Goal: Task Accomplishment & Management: Manage account settings

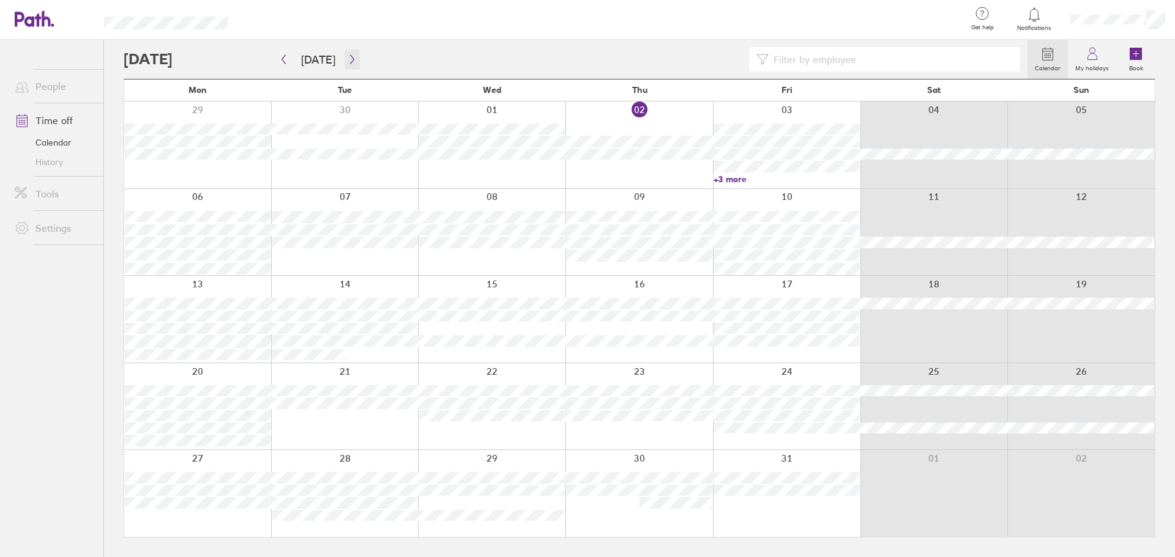
click at [348, 61] on icon "button" at bounding box center [352, 59] width 9 height 10
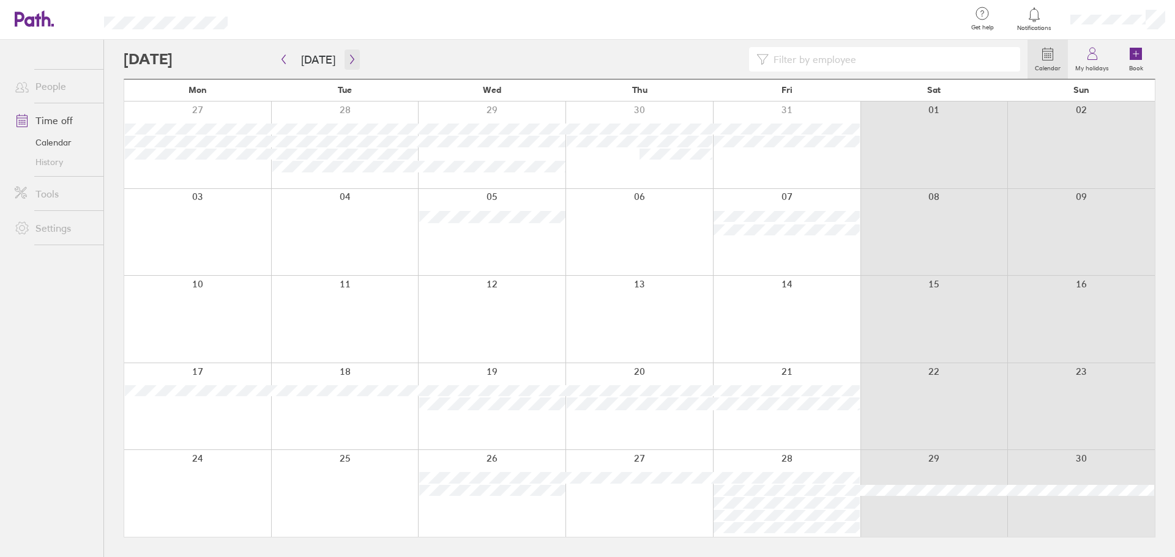
click at [348, 58] on icon "button" at bounding box center [352, 59] width 9 height 10
click at [196, 409] on div at bounding box center [197, 406] width 147 height 87
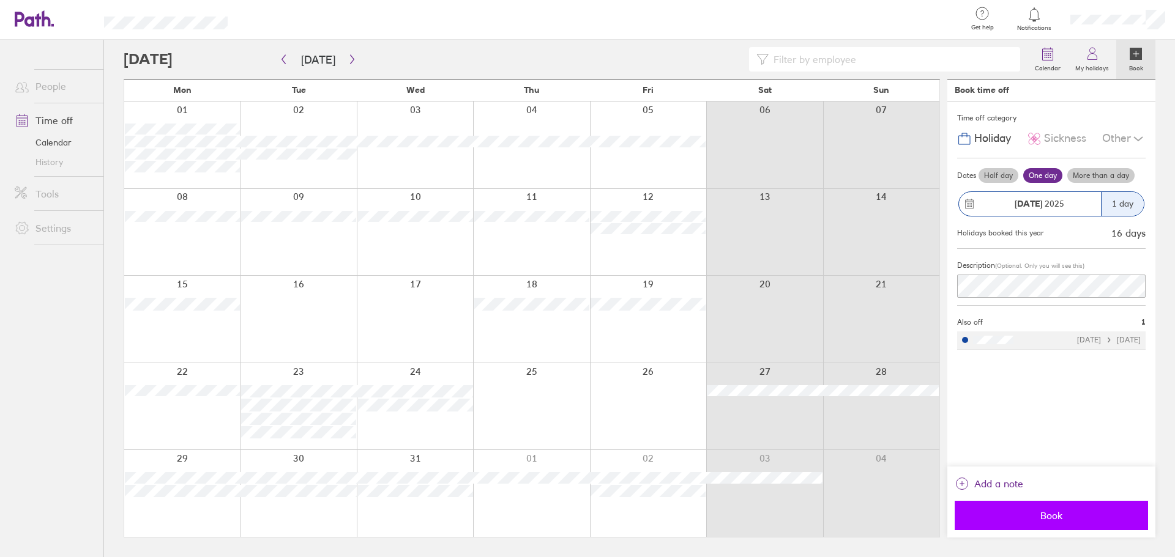
click at [1063, 523] on button "Book" at bounding box center [1050, 515] width 193 height 29
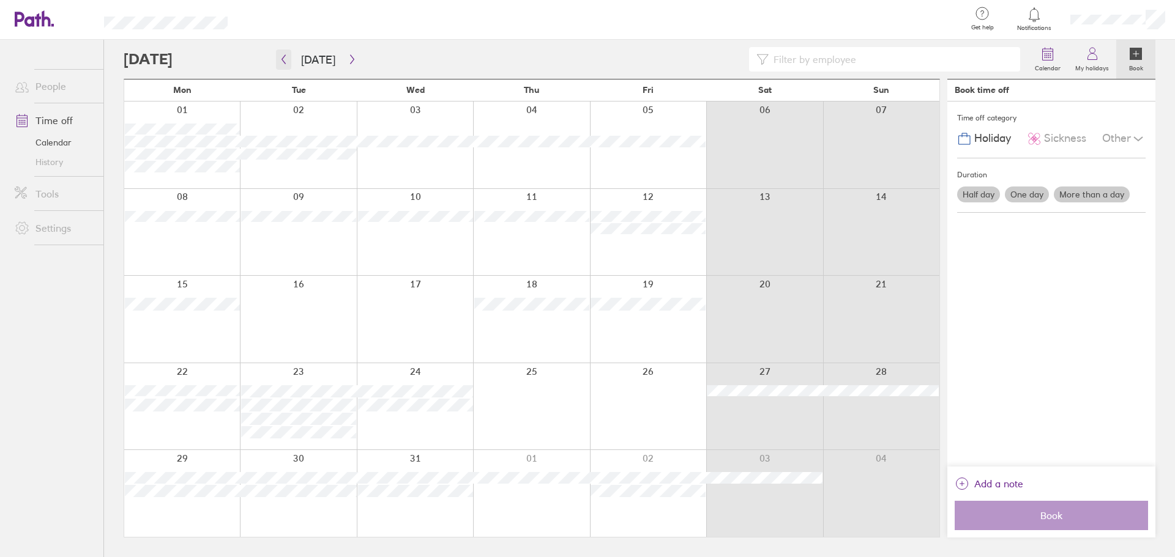
click at [284, 61] on icon "button" at bounding box center [283, 59] width 9 height 10
click at [513, 504] on div at bounding box center [531, 493] width 116 height 87
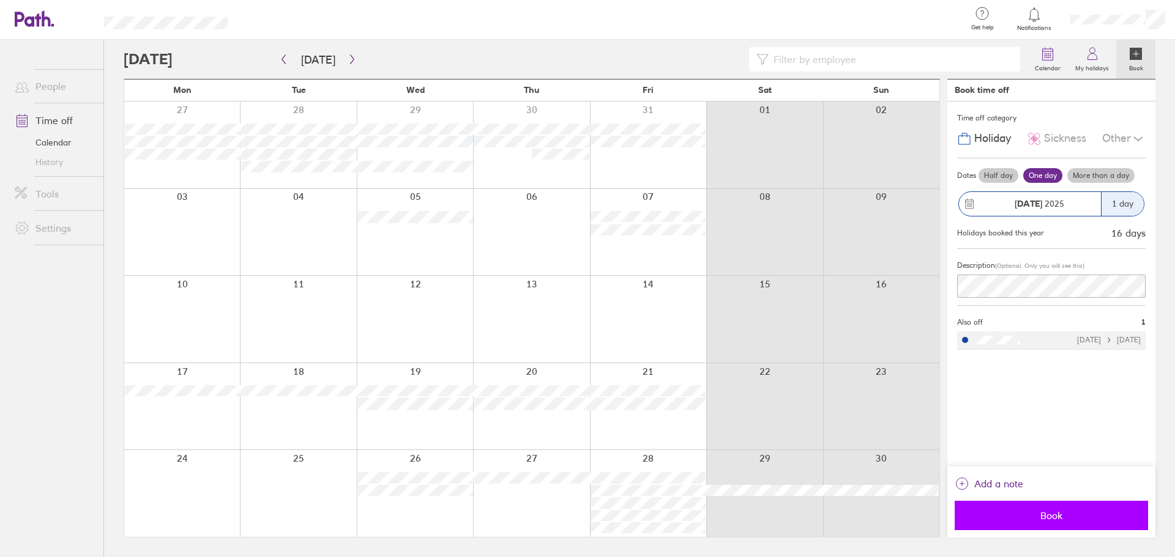
click at [1030, 523] on button "Book" at bounding box center [1050, 515] width 193 height 29
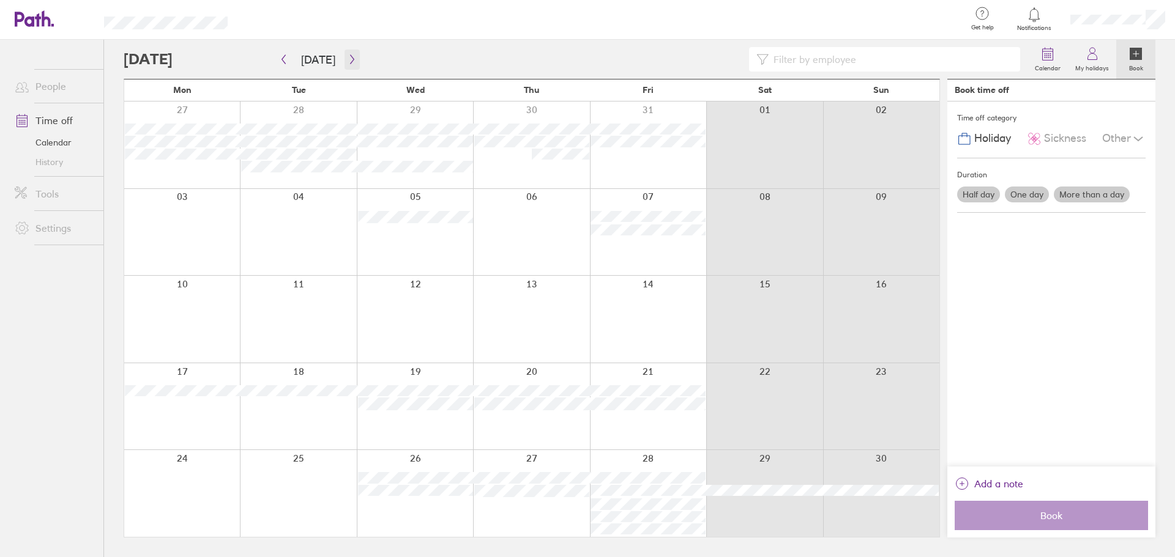
click at [350, 58] on icon "button" at bounding box center [352, 59] width 9 height 10
click at [289, 68] on button "button" at bounding box center [283, 60] width 15 height 20
click at [348, 56] on icon "button" at bounding box center [352, 59] width 9 height 10
click at [285, 67] on button "button" at bounding box center [283, 60] width 15 height 20
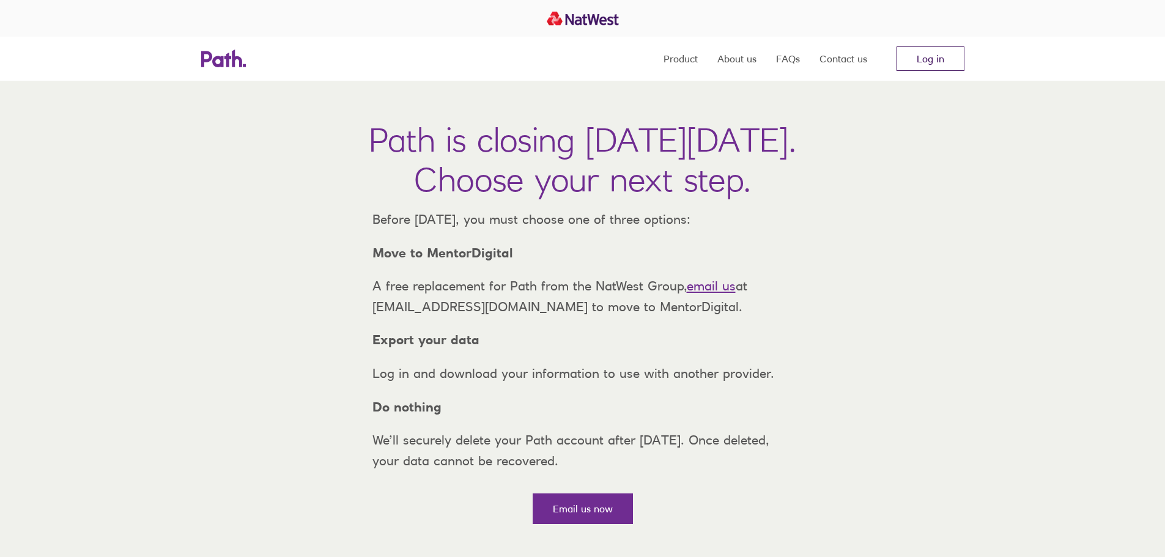
click at [951, 61] on link "Log in" at bounding box center [931, 58] width 68 height 24
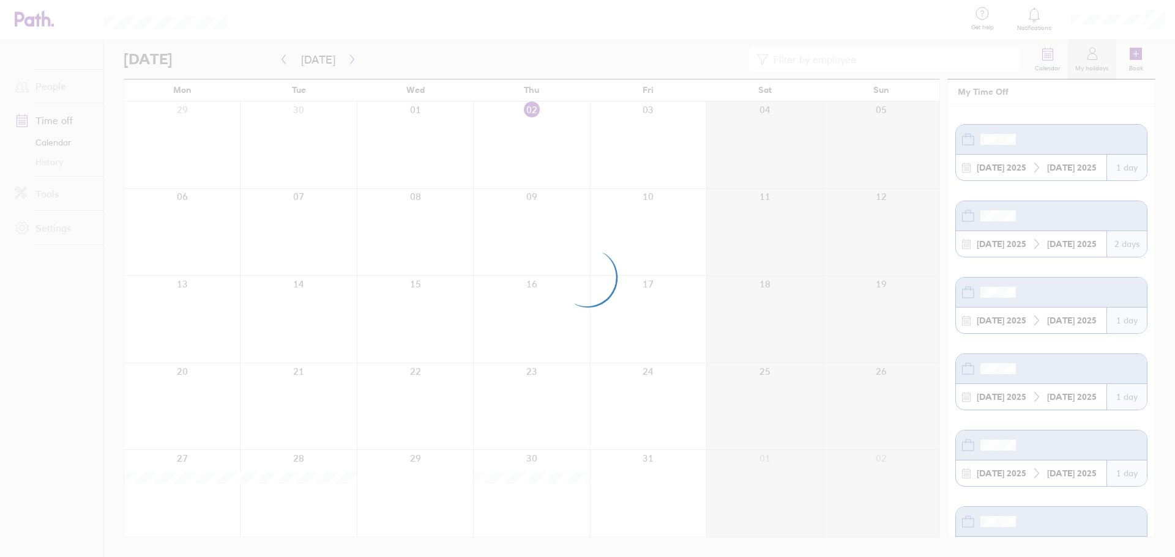
click at [1093, 66] on div at bounding box center [587, 278] width 1175 height 557
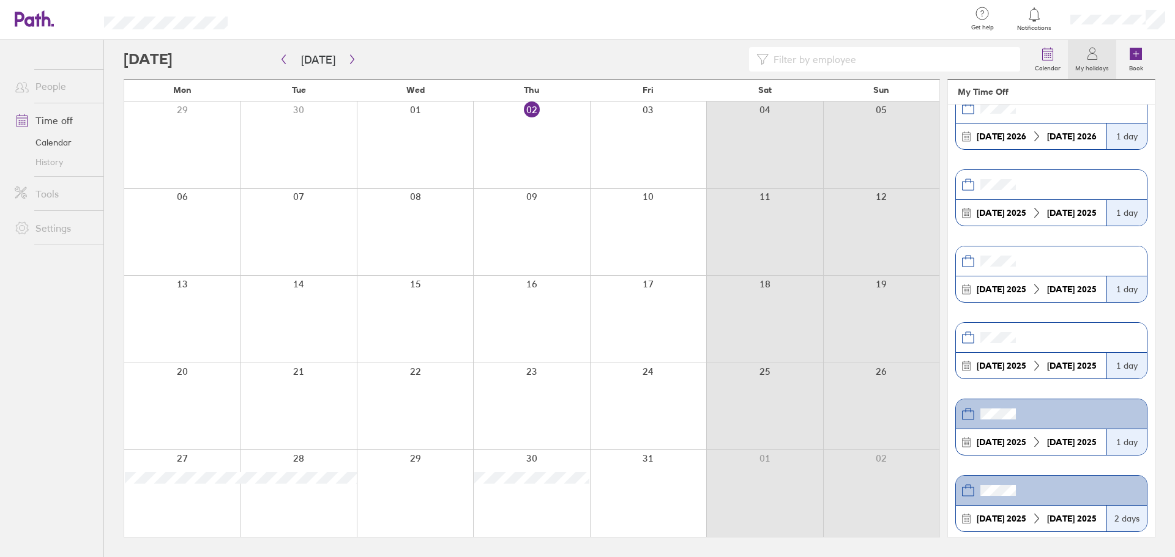
scroll to position [367, 0]
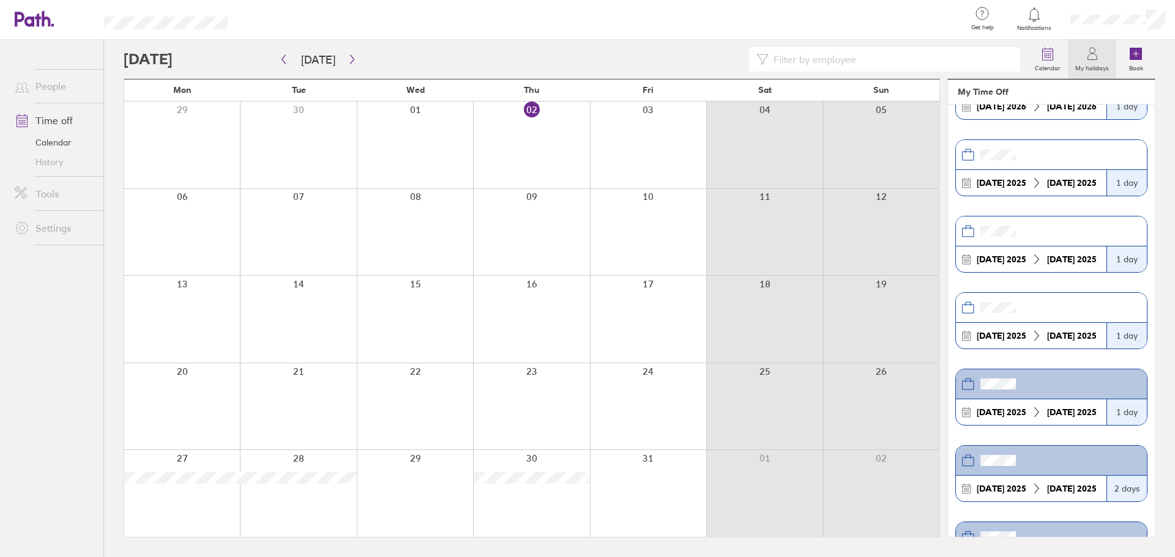
click at [359, 63] on div at bounding box center [576, 59] width 904 height 24
click at [348, 60] on icon "button" at bounding box center [352, 59] width 9 height 10
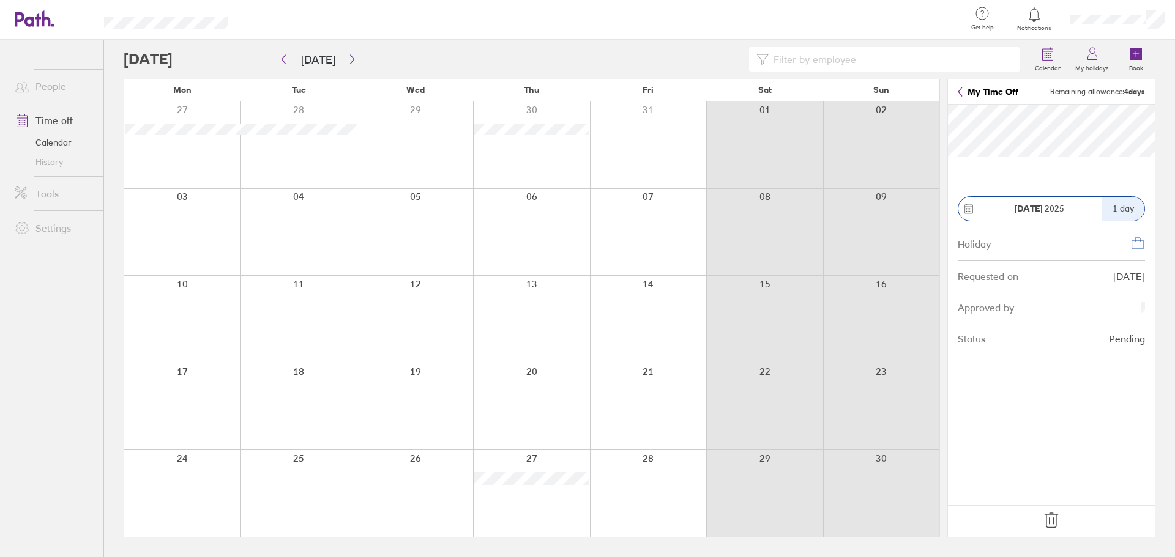
click at [1055, 522] on icon at bounding box center [1051, 521] width 20 height 20
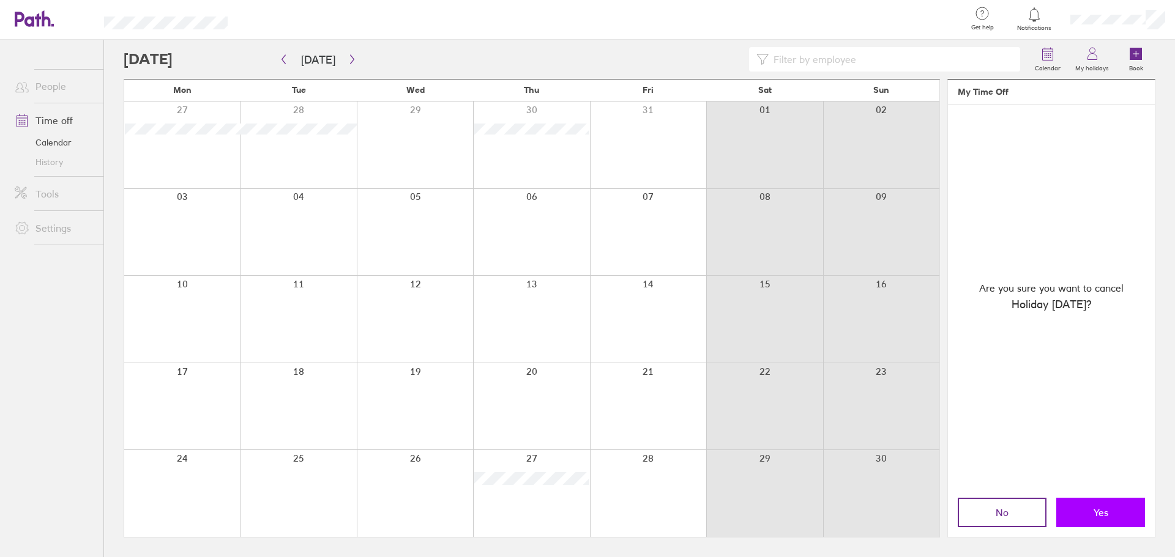
click at [1111, 509] on button "Yes" at bounding box center [1100, 512] width 89 height 29
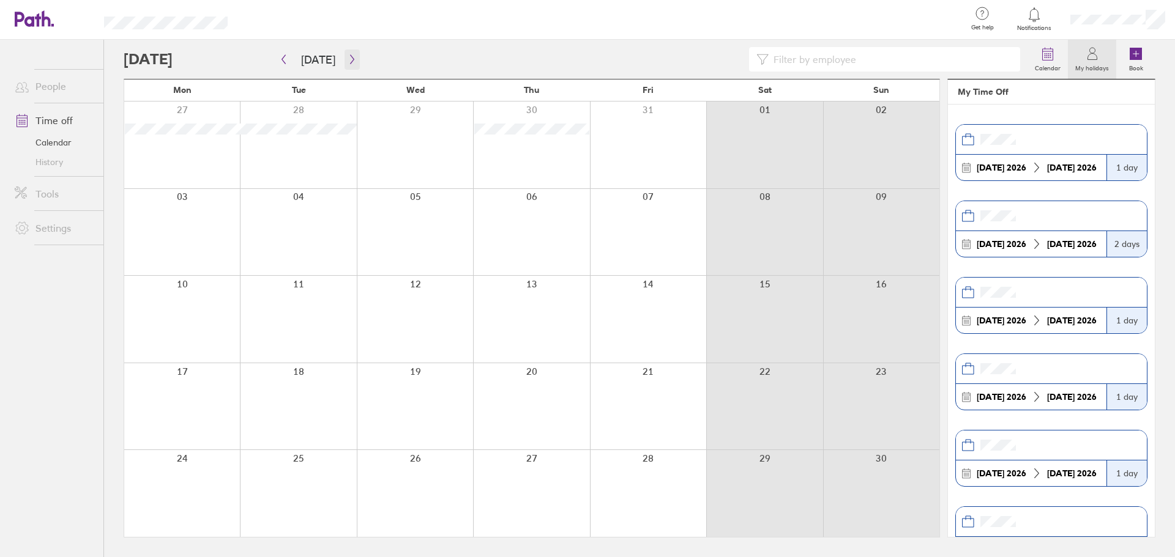
click at [346, 53] on button "button" at bounding box center [351, 60] width 15 height 20
click at [197, 225] on div at bounding box center [182, 232] width 116 height 87
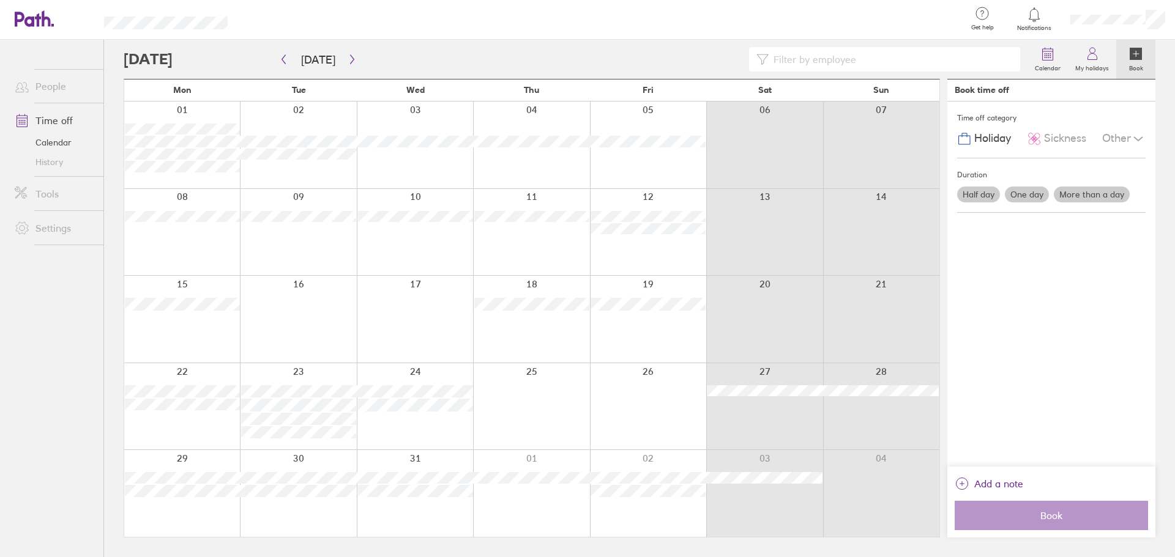
click at [185, 243] on div at bounding box center [182, 232] width 116 height 87
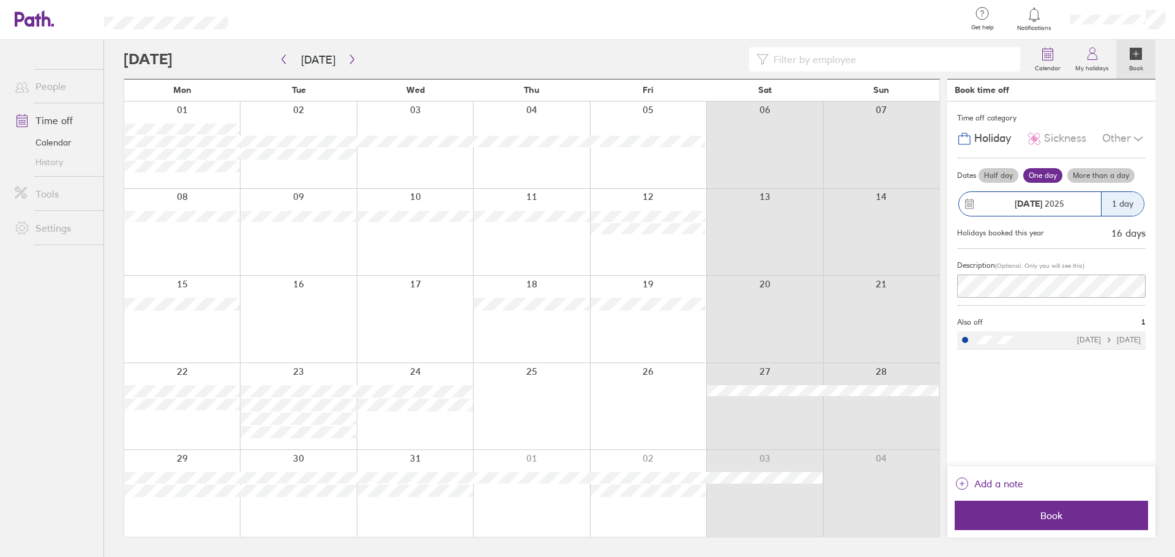
click at [1095, 177] on label "More than a day" at bounding box center [1100, 175] width 67 height 15
click at [0, 0] on input "More than a day" at bounding box center [0, 0] width 0 height 0
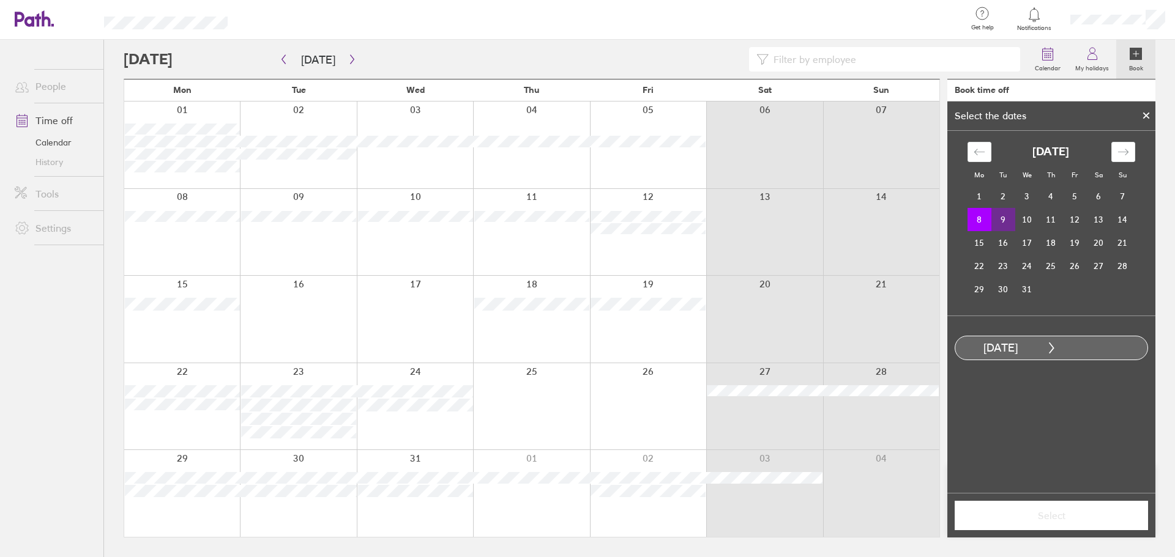
click at [1003, 223] on td "9" at bounding box center [1003, 219] width 24 height 23
click at [1050, 518] on span "Select" at bounding box center [1051, 515] width 176 height 11
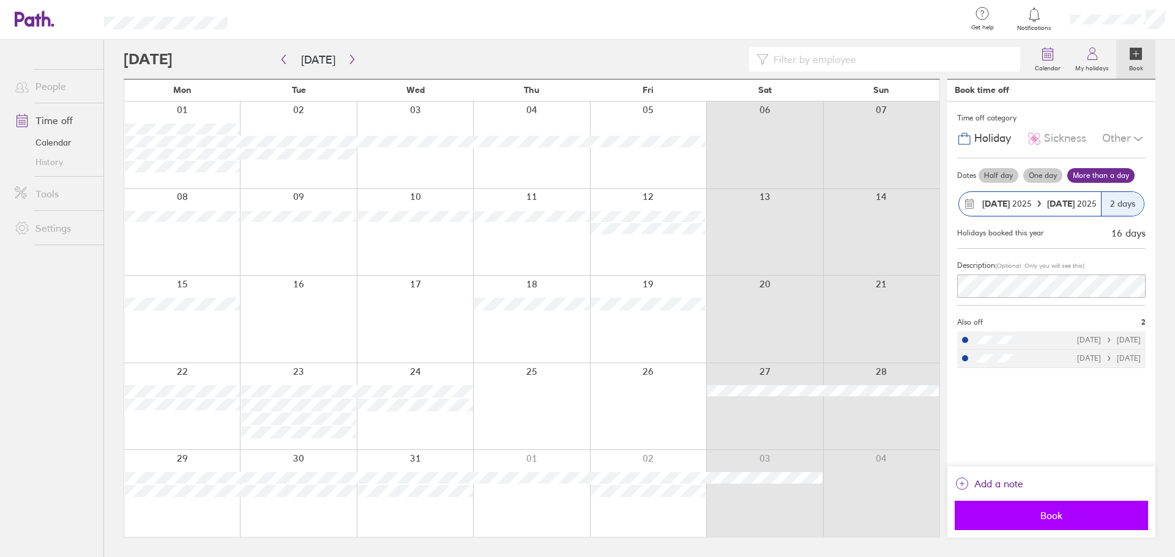
click at [1049, 520] on span "Book" at bounding box center [1051, 515] width 176 height 11
